Goal: Task Accomplishment & Management: Complete application form

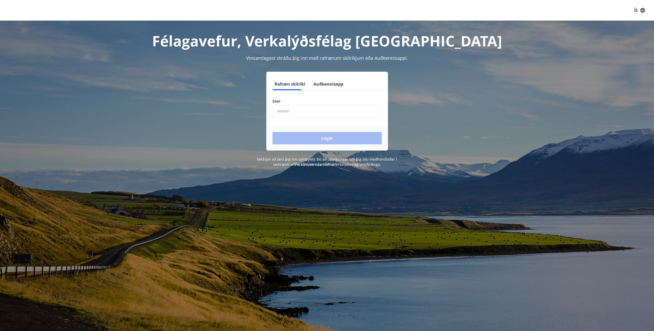
click at [282, 113] on input "phone" at bounding box center [326, 111] width 109 height 13
type input "********"
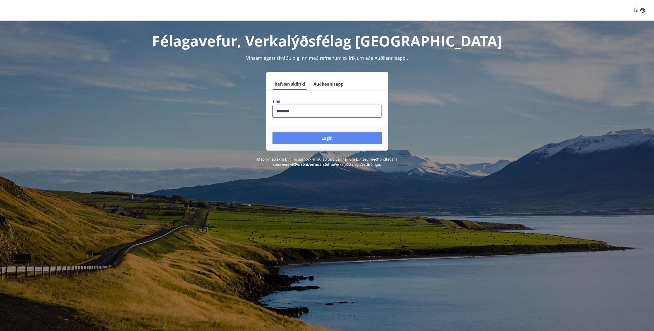
click at [325, 136] on button "Login" at bounding box center [326, 138] width 109 height 12
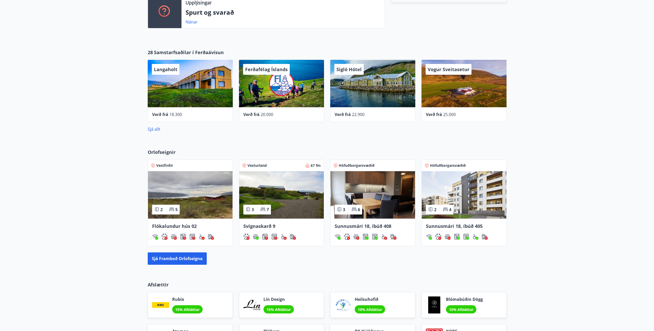
scroll to position [206, 0]
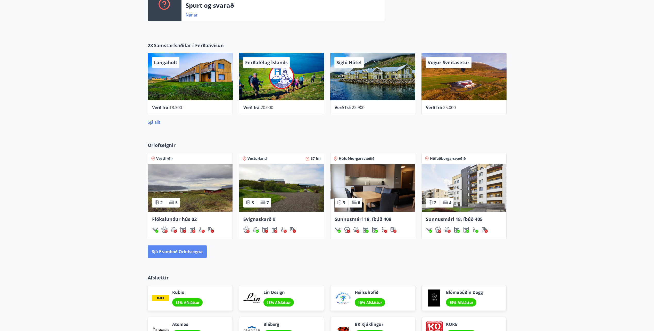
click at [188, 253] on button "Sjá framboð orlofseigna" at bounding box center [177, 251] width 59 height 12
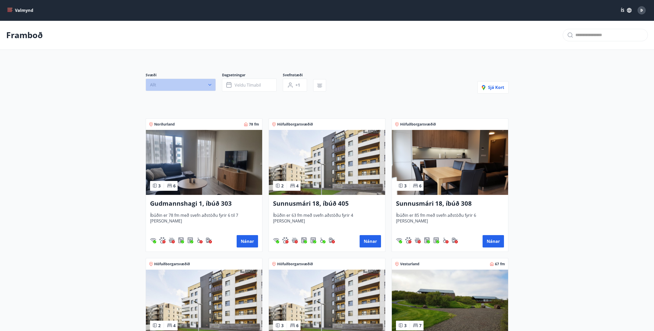
click at [211, 89] on button "Allt" at bounding box center [181, 85] width 70 height 12
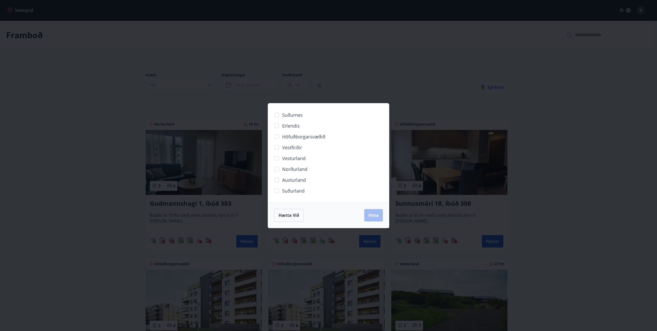
click at [283, 171] on label "Norðurland" at bounding box center [290, 169] width 36 height 11
drag, startPoint x: 365, startPoint y: 215, endPoint x: 368, endPoint y: 213, distance: 3.9
click at [365, 215] on button "Vista" at bounding box center [373, 215] width 19 height 12
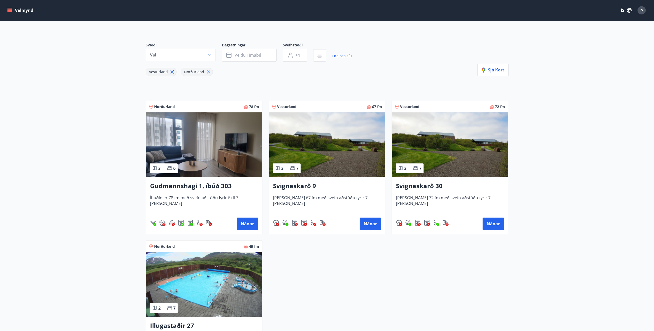
scroll to position [26, 0]
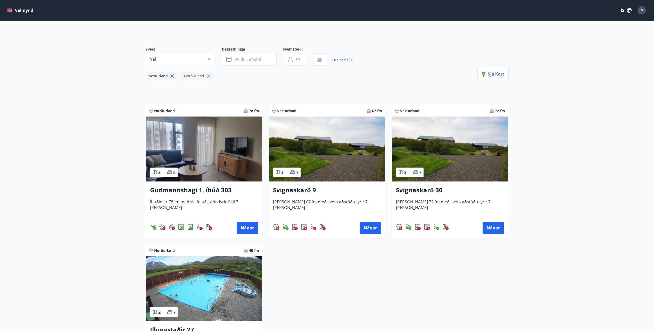
click at [304, 191] on h3 "Svignaskarð 9" at bounding box center [327, 189] width 108 height 9
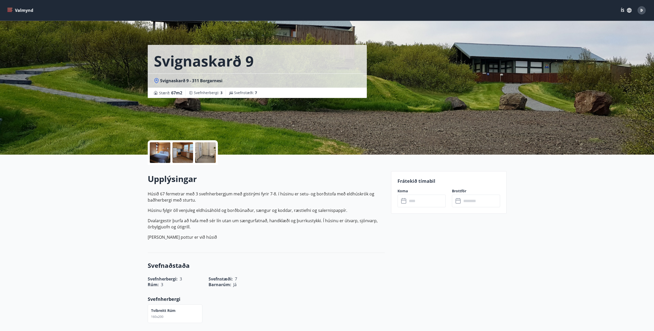
click at [8, 13] on button "Valmynd" at bounding box center [20, 10] width 29 height 9
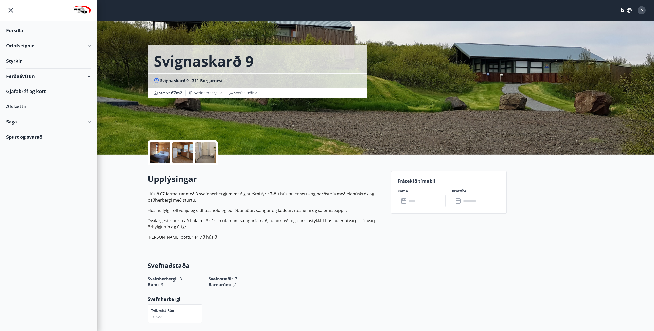
click at [86, 47] on div "Orlofseignir" at bounding box center [48, 45] width 85 height 15
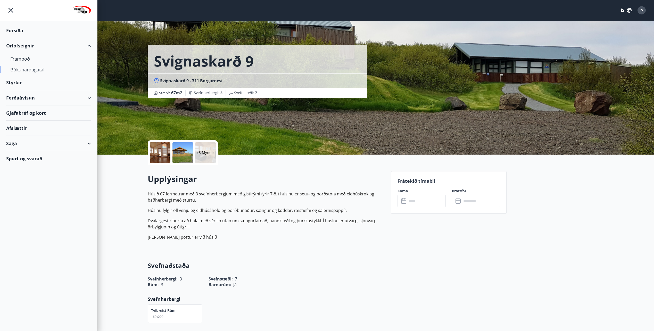
click at [46, 70] on div "Bókunardagatal" at bounding box center [48, 69] width 77 height 11
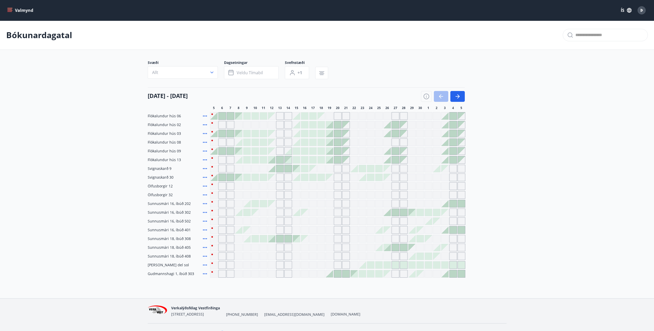
click at [443, 96] on div at bounding box center [443, 96] width 44 height 11
click at [214, 75] on button "Allt" at bounding box center [183, 72] width 70 height 12
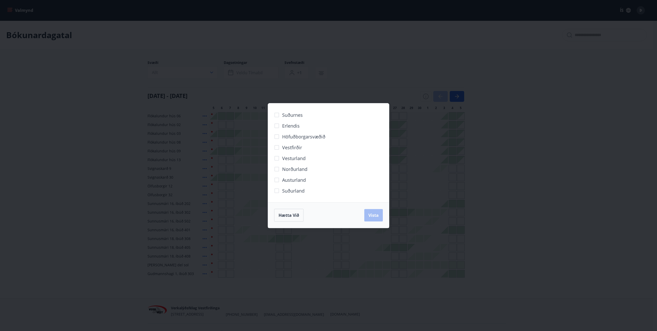
click at [507, 101] on div "Suðurnes Erlendis Höfuðborgarsvæðið [GEOGRAPHIC_DATA] [GEOGRAPHIC_DATA] [GEOGRA…" at bounding box center [328, 165] width 657 height 331
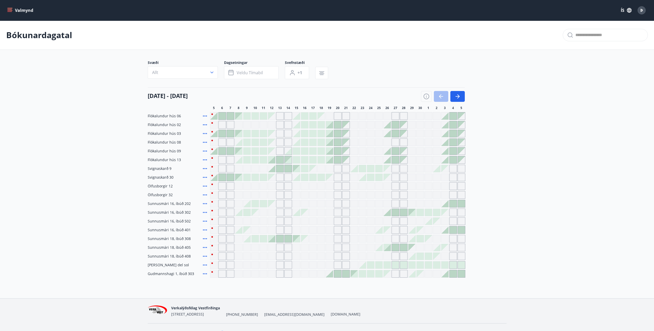
click at [444, 96] on div at bounding box center [443, 96] width 44 height 11
click at [217, 75] on button "Allt" at bounding box center [183, 72] width 70 height 12
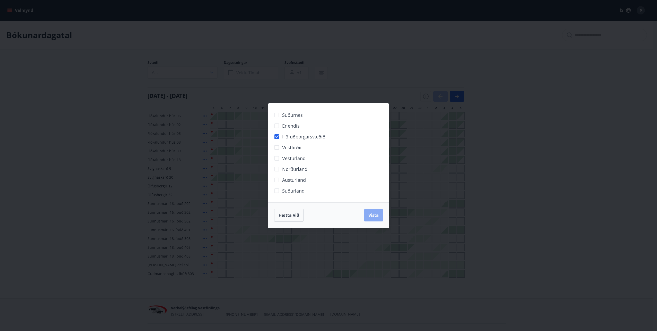
click at [379, 216] on button "Vista" at bounding box center [373, 215] width 19 height 12
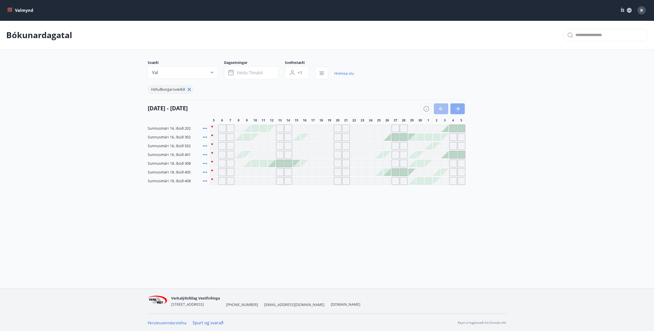
click at [459, 109] on icon "button" at bounding box center [458, 109] width 2 height 4
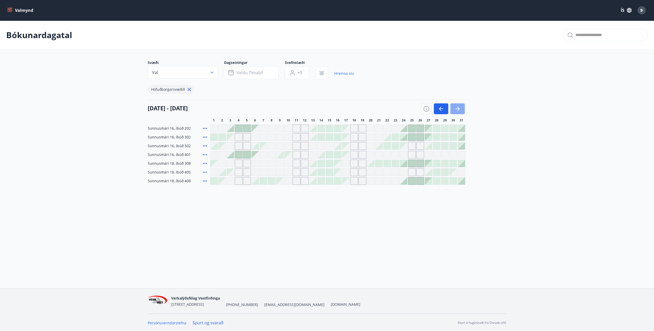
click at [459, 109] on icon "button" at bounding box center [458, 109] width 2 height 4
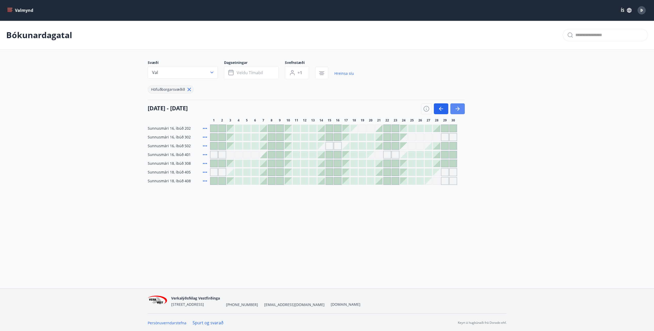
click at [459, 109] on icon "button" at bounding box center [458, 109] width 2 height 4
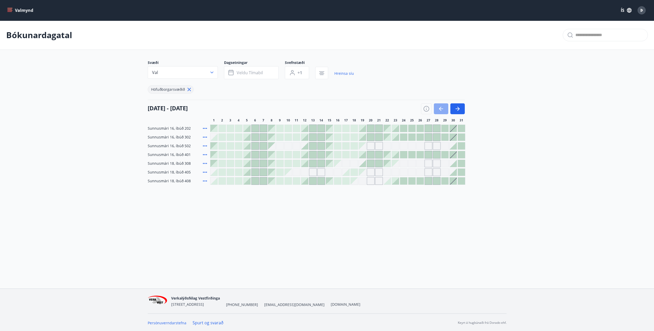
click at [438, 109] on icon "button" at bounding box center [441, 109] width 6 height 6
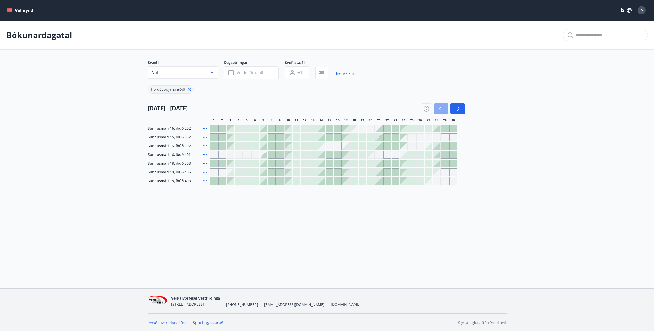
click at [438, 109] on icon "button" at bounding box center [441, 109] width 6 height 6
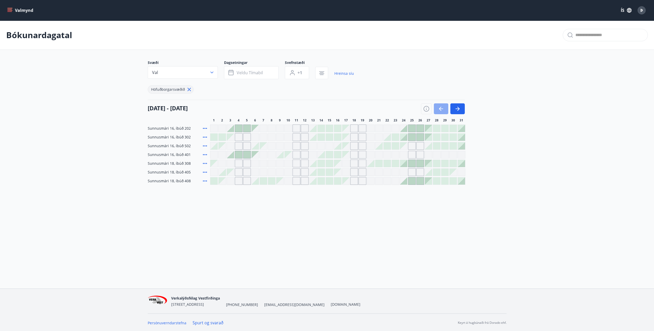
click at [438, 109] on icon "button" at bounding box center [441, 109] width 6 height 6
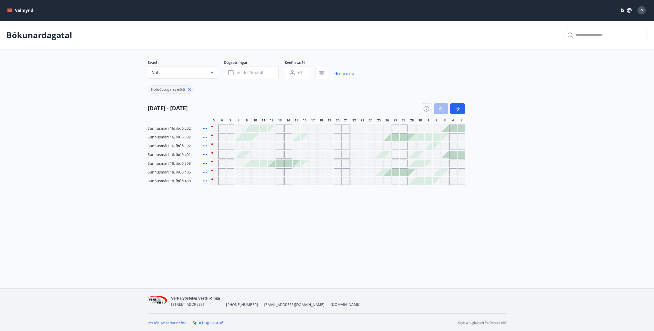
click at [313, 165] on div "Gráir dagar eru ekki bókanlegir" at bounding box center [313, 163] width 8 height 8
click at [247, 165] on div at bounding box center [246, 163] width 7 height 7
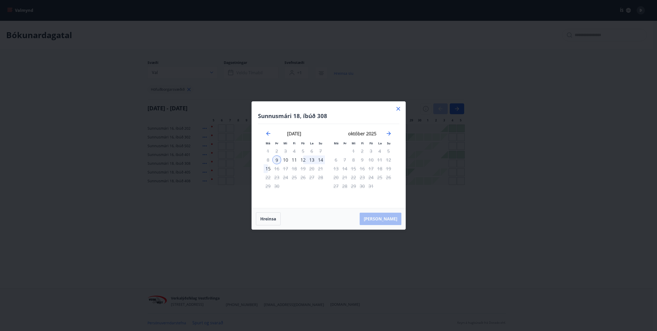
click at [399, 110] on icon at bounding box center [398, 109] width 6 height 6
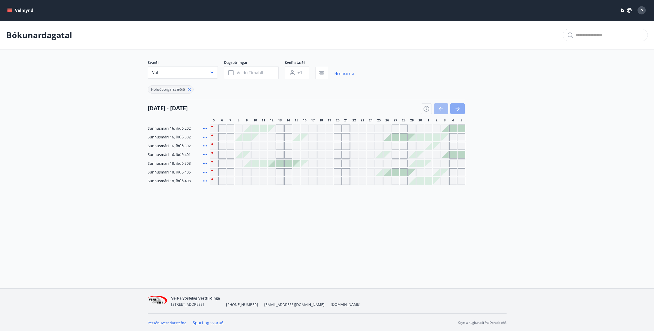
click at [461, 110] on button "button" at bounding box center [457, 108] width 14 height 11
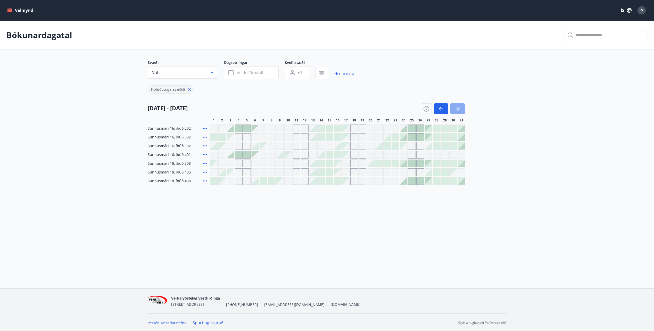
click at [462, 109] on button "button" at bounding box center [457, 108] width 14 height 11
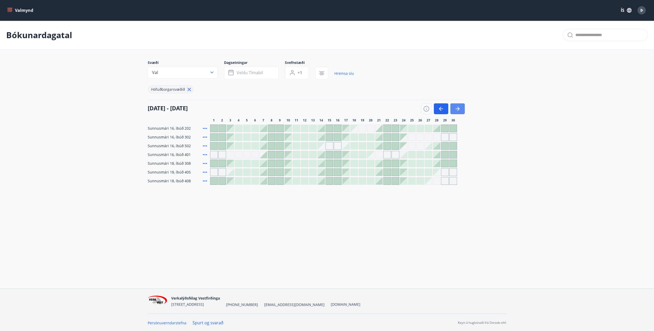
click at [462, 109] on button "button" at bounding box center [457, 108] width 14 height 11
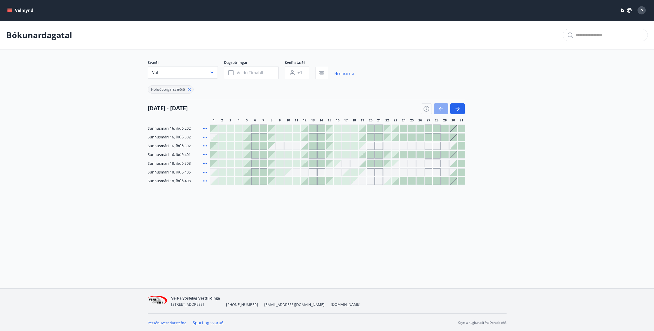
click at [439, 111] on icon "button" at bounding box center [441, 109] width 6 height 6
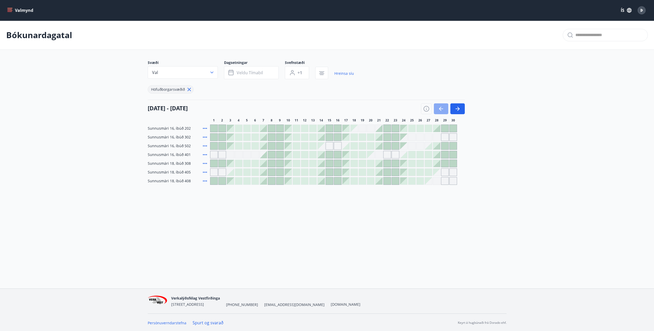
click at [439, 111] on icon "button" at bounding box center [441, 109] width 6 height 6
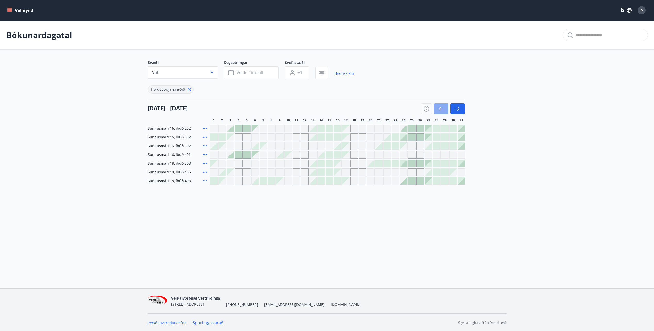
click at [439, 111] on icon "button" at bounding box center [441, 109] width 6 height 6
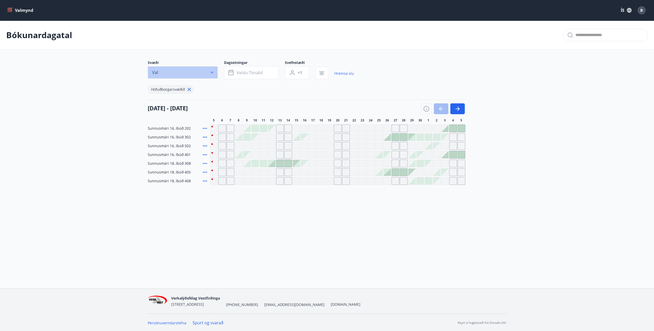
click at [214, 73] on icon "button" at bounding box center [211, 72] width 5 height 5
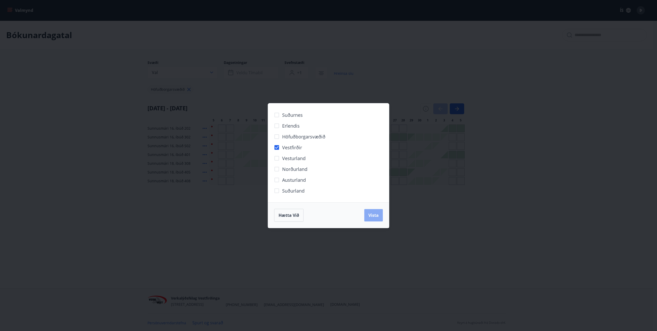
click at [370, 219] on button "Vista" at bounding box center [373, 215] width 19 height 12
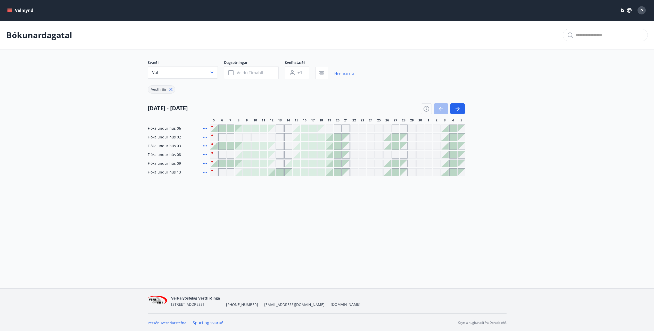
click at [436, 111] on div at bounding box center [443, 108] width 44 height 11
click at [214, 130] on div at bounding box center [213, 128] width 7 height 7
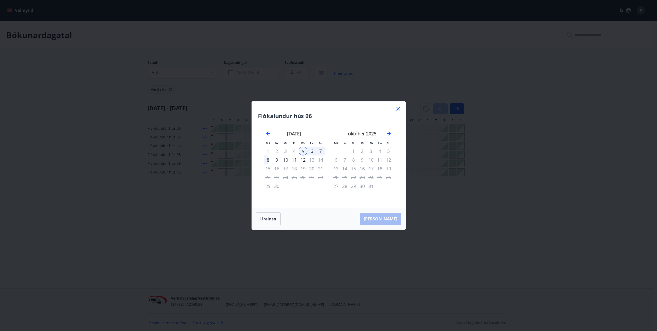
click at [401, 108] on icon at bounding box center [398, 109] width 6 height 6
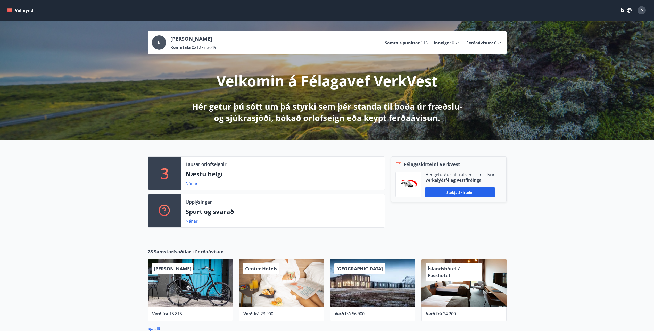
click at [9, 14] on button "Valmynd" at bounding box center [20, 10] width 29 height 9
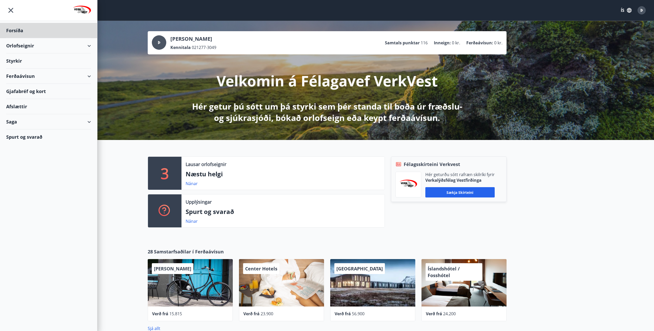
click at [12, 62] on div "Styrkir" at bounding box center [48, 60] width 85 height 15
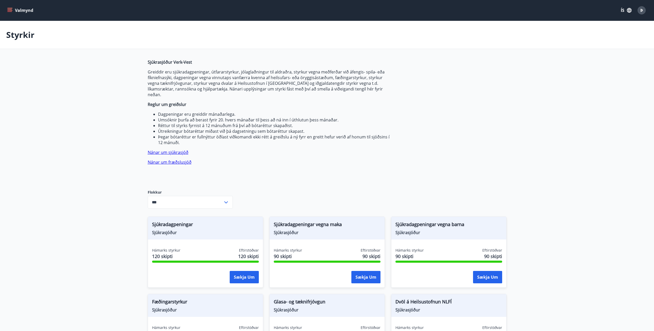
type input "***"
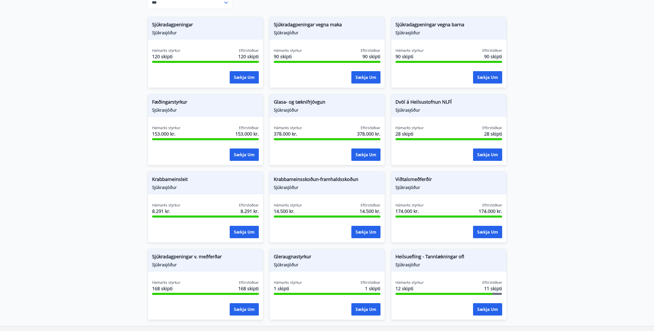
scroll to position [232, 0]
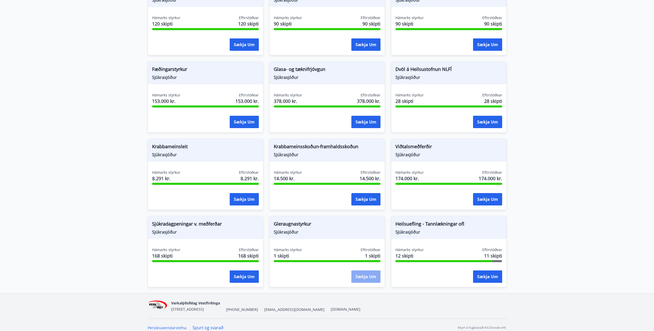
click at [367, 272] on button "Sækja um" at bounding box center [365, 276] width 29 height 12
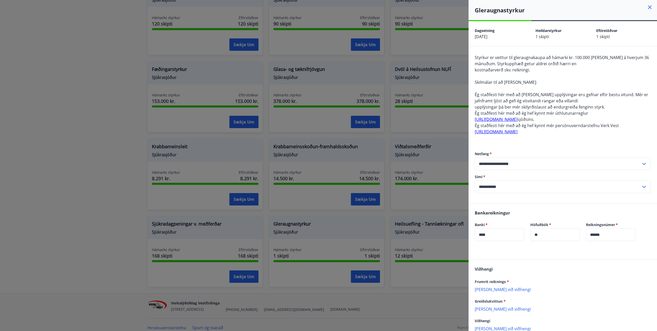
click at [647, 9] on icon at bounding box center [650, 7] width 6 height 6
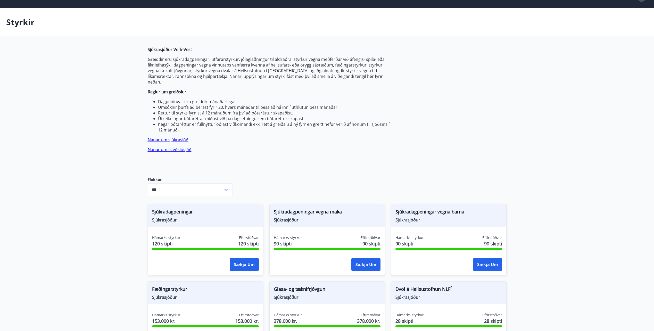
scroll to position [0, 0]
